Goal: Task Accomplishment & Management: Manage account settings

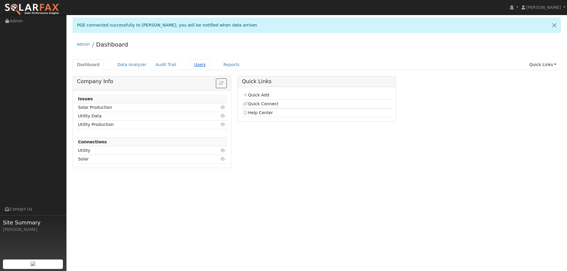
click at [196, 61] on link "Users" at bounding box center [200, 64] width 21 height 11
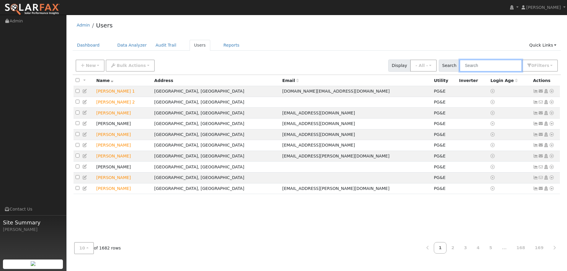
click at [470, 66] on input "text" at bounding box center [491, 66] width 63 height 12
paste input "7431137933-8"
type input "7431137933-8"
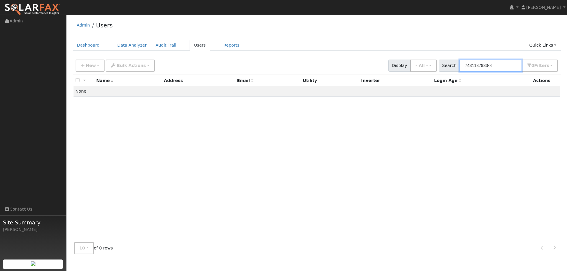
drag, startPoint x: 494, startPoint y: 65, endPoint x: 445, endPoint y: 60, distance: 49.3
click at [445, 60] on div "Search 7431137933-8 0 Filter s Role Show - All - Show Leads Admin Billing Admin…" at bounding box center [498, 66] width 119 height 12
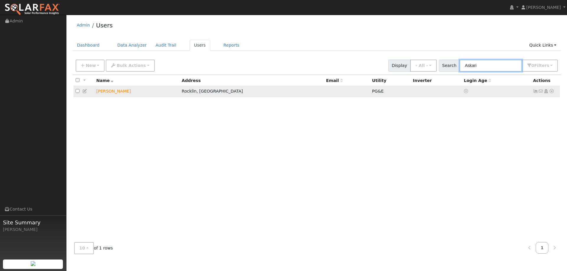
type input "Askari"
click at [550, 92] on icon at bounding box center [551, 91] width 5 height 4
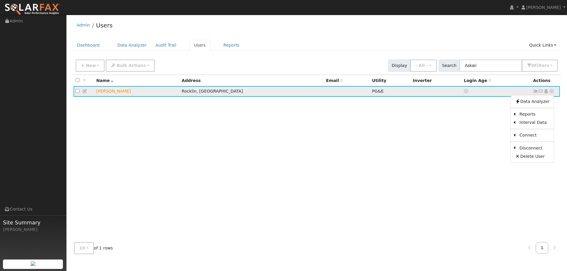
click at [105, 93] on td "Hirmand Askari" at bounding box center [136, 91] width 85 height 11
click at [128, 92] on td "Hirmand Askari" at bounding box center [136, 91] width 85 height 11
click at [84, 92] on icon at bounding box center [84, 91] width 5 height 4
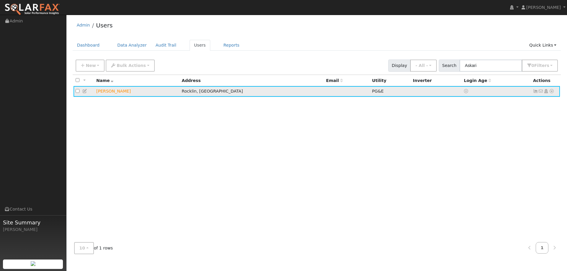
checkbox input "true"
type input "Hirmand"
type input "Askari"
type input "9256558485"
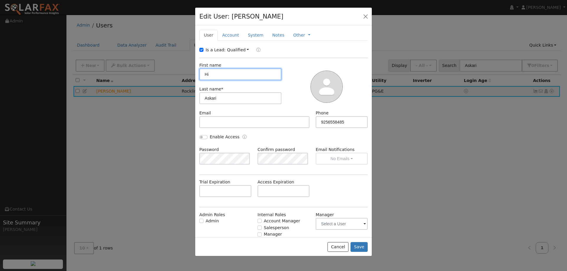
type input "H"
type input "Yeshua (Herman)"
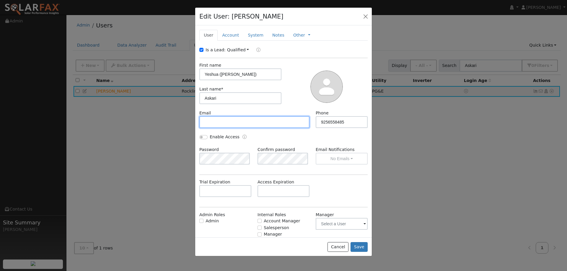
click at [223, 126] on input "text" at bounding box center [254, 122] width 110 height 12
paste input "askhirm@gmail.com"
type input "askhirm@gmail.com"
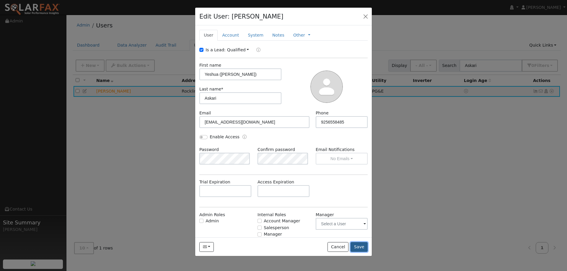
click at [357, 245] on button "Save" at bounding box center [359, 247] width 17 height 10
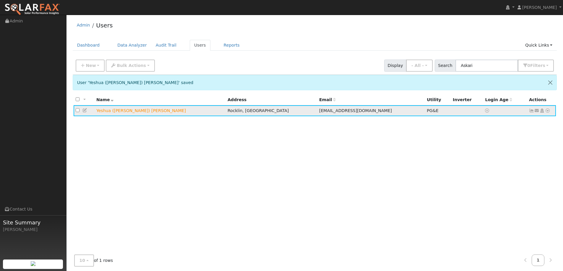
click at [85, 110] on icon at bounding box center [84, 110] width 5 height 4
type input "Yeshua (Herman)"
type input "Askari"
type input "askhirm@gmail.com"
type input "9256558485"
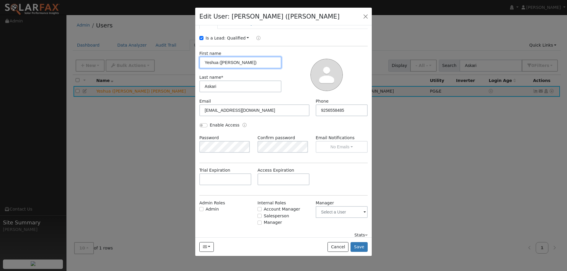
scroll to position [17, 0]
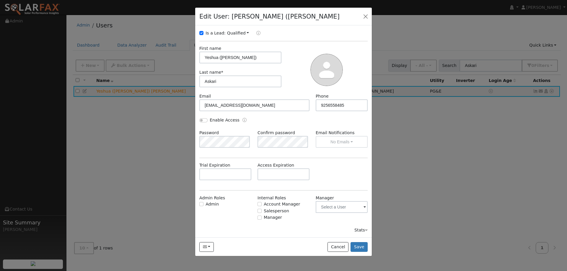
click at [242, 31] on link "Qualified" at bounding box center [238, 33] width 22 height 5
click at [283, 36] on div "Is a Lead: Qualified Unqualified Qualified" at bounding box center [283, 33] width 175 height 7
click at [365, 20] on button "button" at bounding box center [365, 16] width 8 height 8
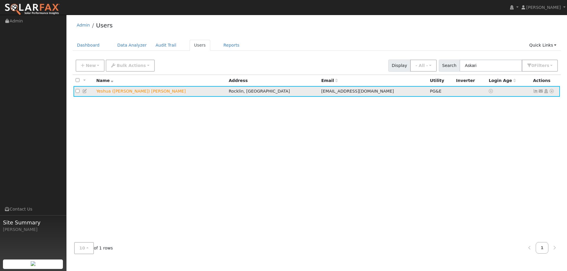
click at [554, 94] on td "No email address Send Email... Copy a Link Reset Password Open Access Data Anal…" at bounding box center [545, 91] width 29 height 11
click at [553, 93] on icon at bounding box center [551, 91] width 5 height 4
click at [84, 92] on icon at bounding box center [84, 91] width 5 height 4
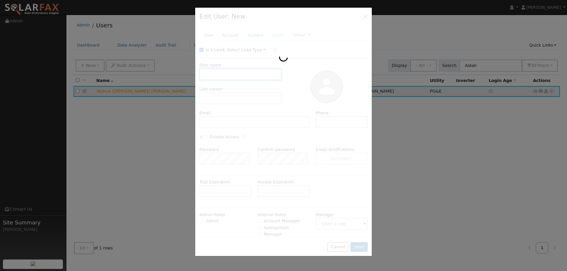
type input "Yeshua (Herman)"
type input "Askari"
type input "askhirm@gmail.com"
type input "9256558485"
type input "Default Account"
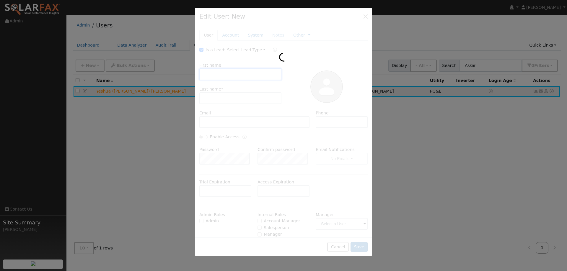
type input "Piute Street"
type input "Rocklin"
type input "CA"
type input "95765"
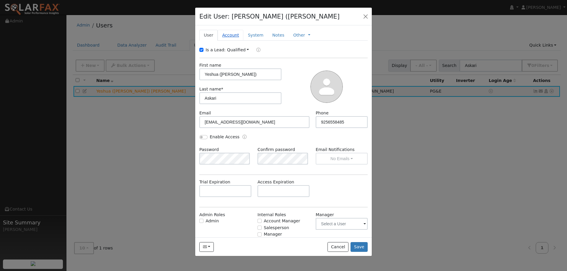
click at [233, 34] on link "Account" at bounding box center [231, 35] width 26 height 11
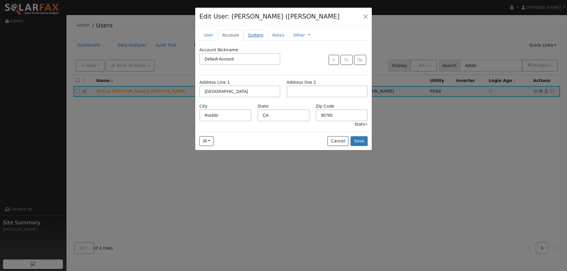
click at [255, 38] on link "System" at bounding box center [255, 35] width 25 height 11
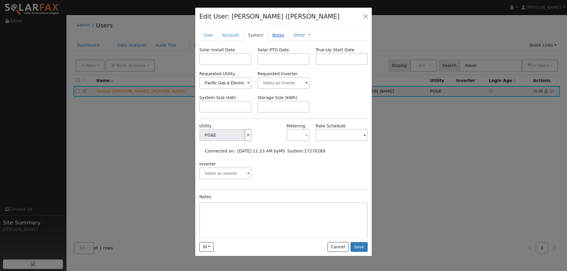
click at [270, 38] on link "Notes" at bounding box center [278, 35] width 21 height 11
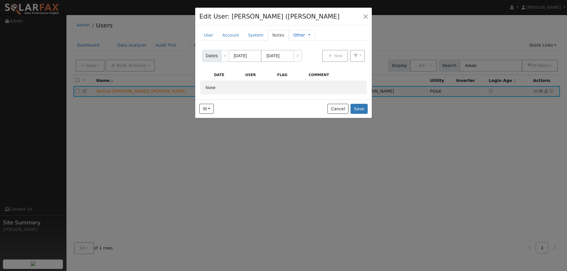
click at [293, 38] on link "Other" at bounding box center [299, 35] width 12 height 6
click at [251, 32] on link "System" at bounding box center [255, 35] width 25 height 11
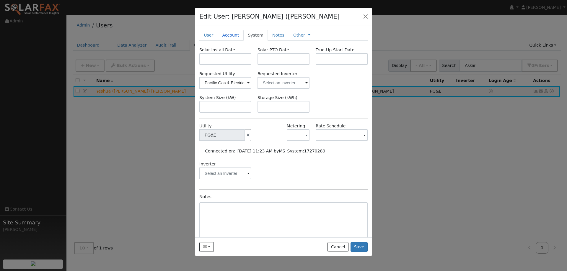
click at [234, 32] on link "Account" at bounding box center [231, 35] width 26 height 11
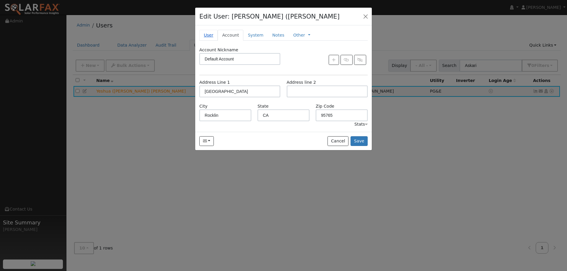
click at [212, 39] on link "User" at bounding box center [208, 35] width 18 height 11
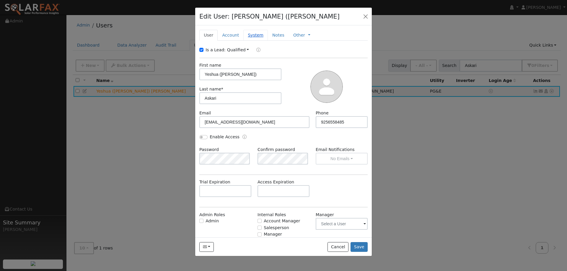
click at [247, 40] on link "System" at bounding box center [255, 35] width 25 height 11
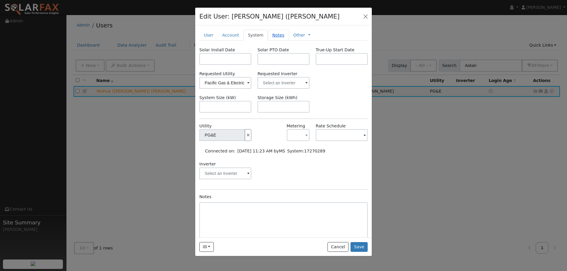
click at [273, 36] on link "Notes" at bounding box center [278, 35] width 21 height 11
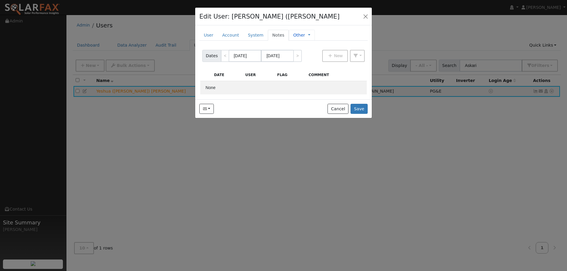
click at [294, 35] on link "Other" at bounding box center [299, 35] width 12 height 6
click at [367, 11] on div "Edit User: Yeshua (Herman) Askari Default Account Default Account Piute Street,…" at bounding box center [283, 17] width 177 height 18
click at [367, 17] on button "button" at bounding box center [365, 16] width 8 height 8
